Goal: Check status: Check status

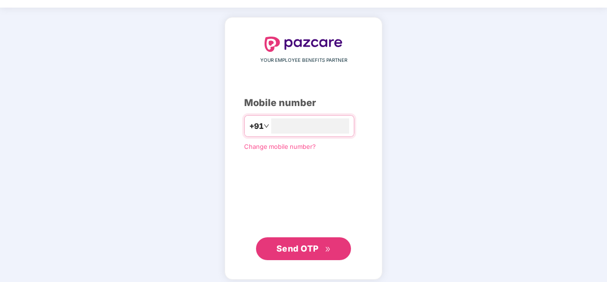
scroll to position [28, 0]
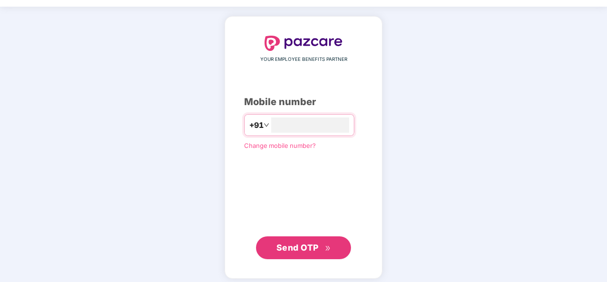
type input "**********"
click at [299, 248] on span "Send OTP" at bounding box center [298, 246] width 42 height 10
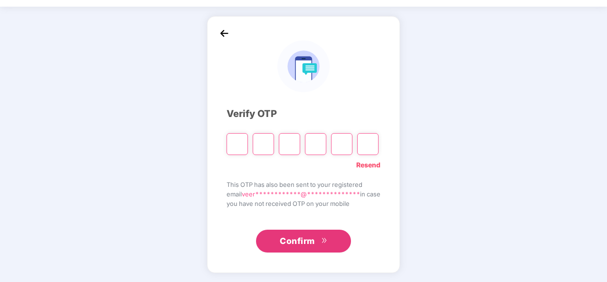
type input "*"
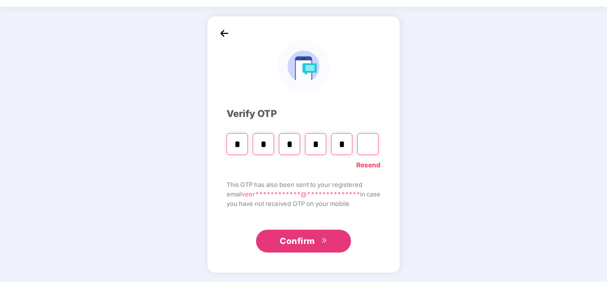
type input "*"
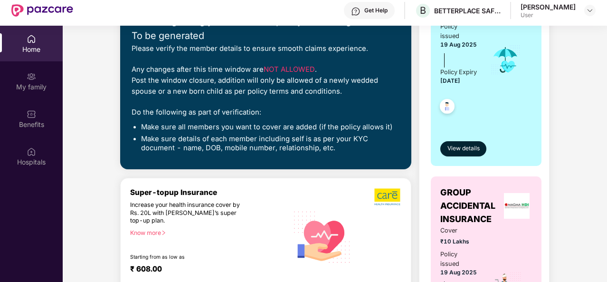
scroll to position [164, 0]
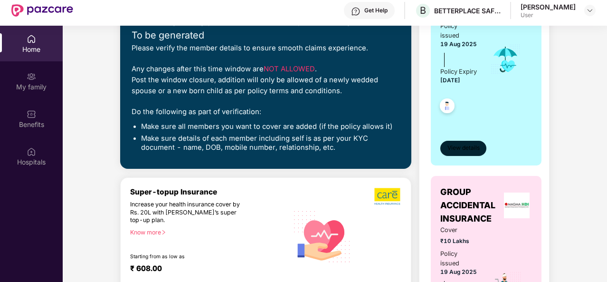
click at [461, 156] on button "View details" at bounding box center [464, 148] width 46 height 15
